Goal: Find specific page/section: Find specific page/section

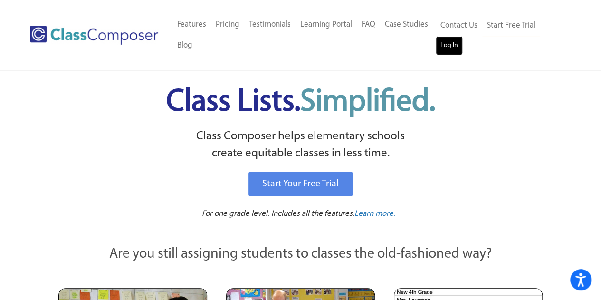
click at [445, 46] on link "Log In" at bounding box center [449, 45] width 27 height 19
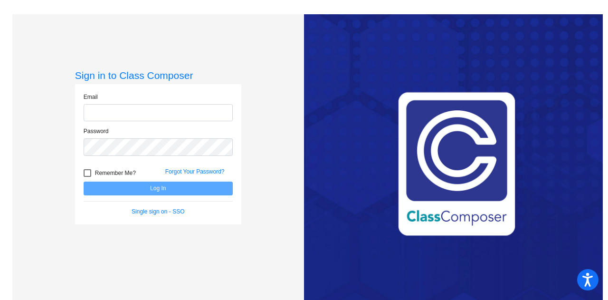
type input "[PERSON_NAME][EMAIL_ADDRESS][PERSON_NAME][DOMAIN_NAME]"
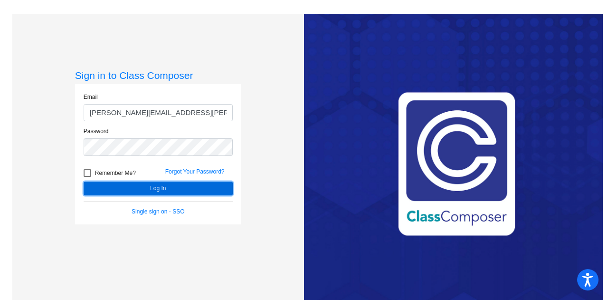
click at [149, 188] on button "Log In" at bounding box center [158, 189] width 149 height 14
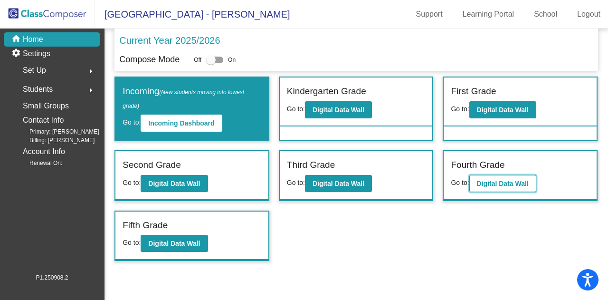
click at [497, 183] on b "Digital Data Wall" at bounding box center [503, 184] width 52 height 8
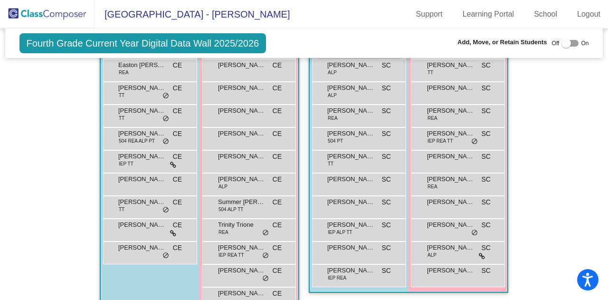
scroll to position [274, 0]
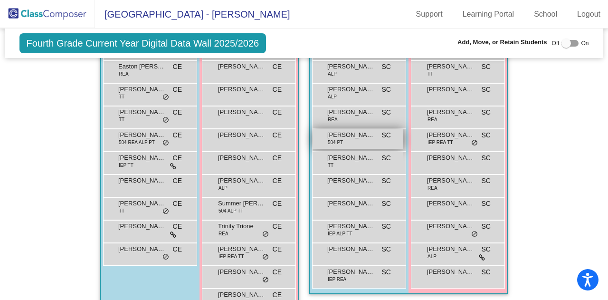
click at [362, 134] on span "[PERSON_NAME]" at bounding box center [351, 135] width 48 height 10
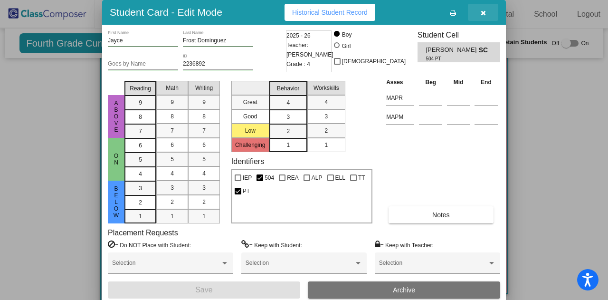
click at [485, 12] on icon "button" at bounding box center [483, 13] width 5 height 7
